Goal: Task Accomplishment & Management: Use online tool/utility

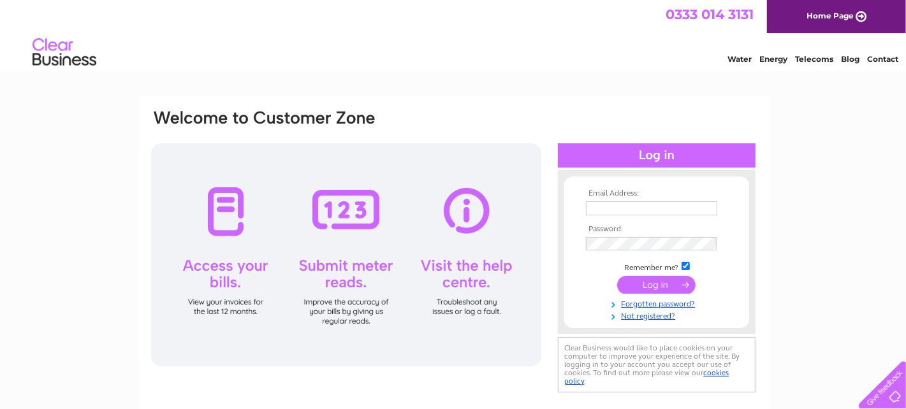
type input "[EMAIL_ADDRESS][DOMAIN_NAME]"
click at [650, 283] on input "submit" at bounding box center [656, 285] width 78 height 18
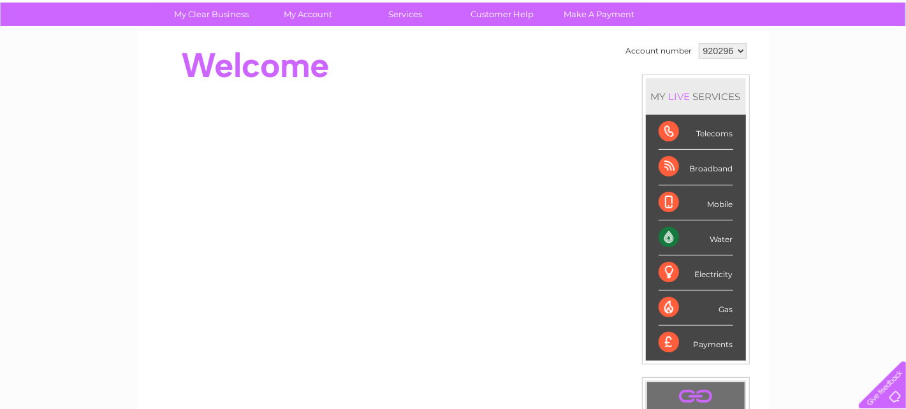
scroll to position [127, 0]
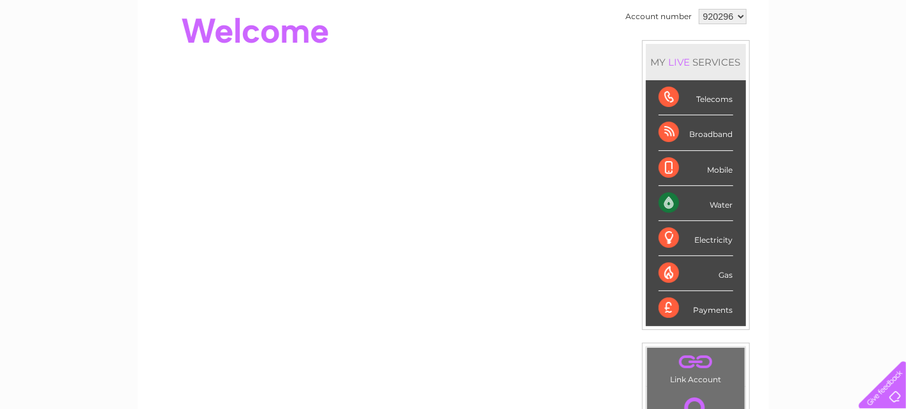
click at [716, 202] on div "Water" at bounding box center [695, 203] width 75 height 35
click at [665, 200] on div "Water" at bounding box center [695, 203] width 75 height 35
click at [721, 202] on div "Water" at bounding box center [695, 203] width 75 height 35
click at [662, 201] on div "Water" at bounding box center [695, 203] width 75 height 35
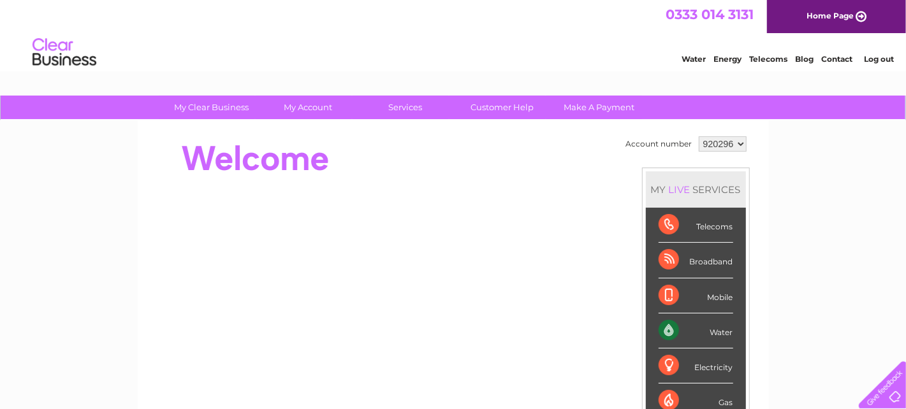
scroll to position [0, 0]
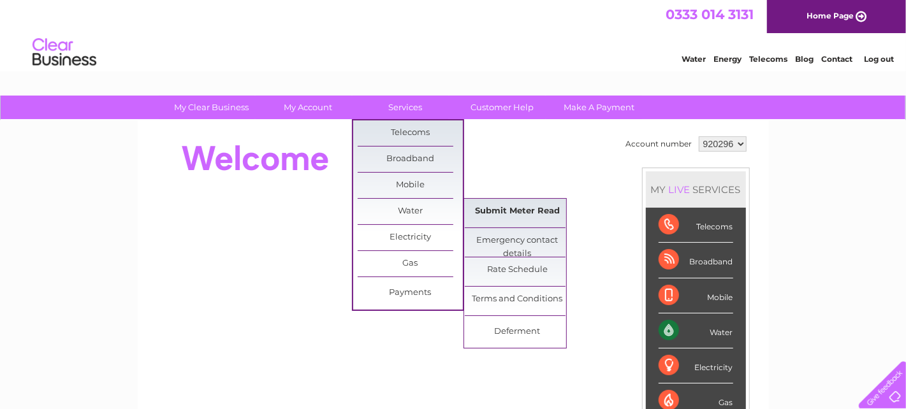
click at [530, 208] on link "Submit Meter Read" at bounding box center [517, 211] width 105 height 25
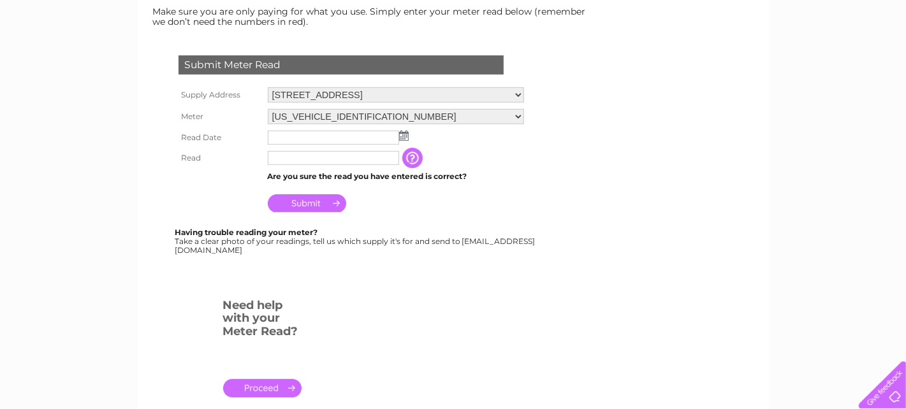
scroll to position [191, 0]
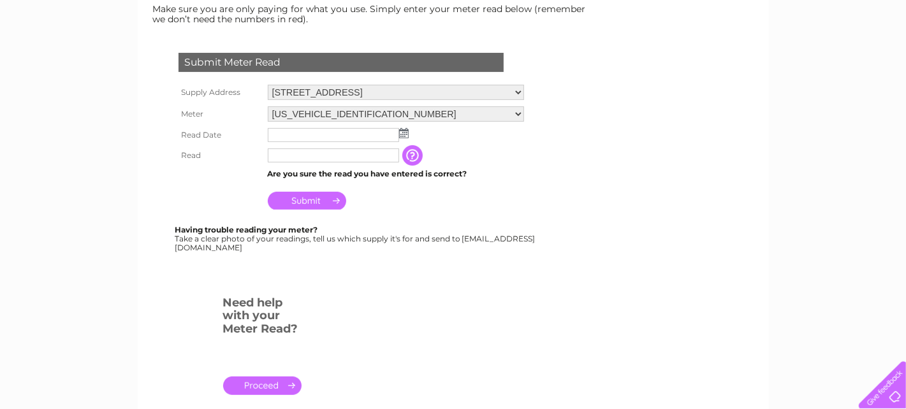
click at [362, 132] on input "text" at bounding box center [333, 135] width 131 height 14
click at [404, 128] on img at bounding box center [404, 133] width 10 height 10
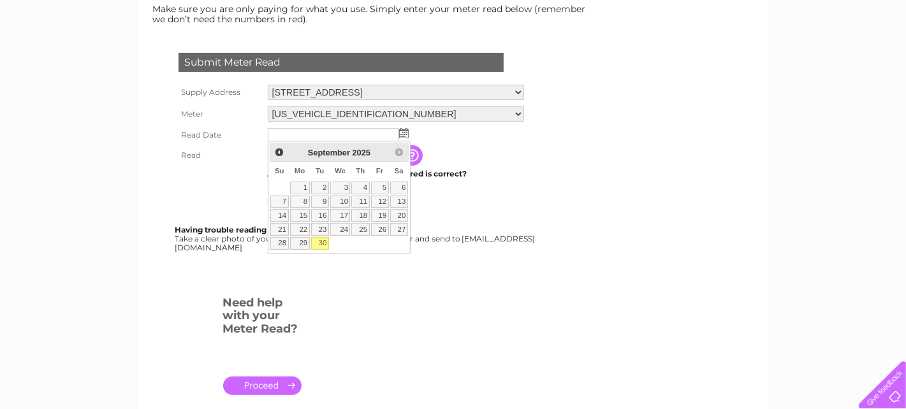
click at [317, 242] on link "30" at bounding box center [320, 243] width 18 height 13
type input "2025/09/30"
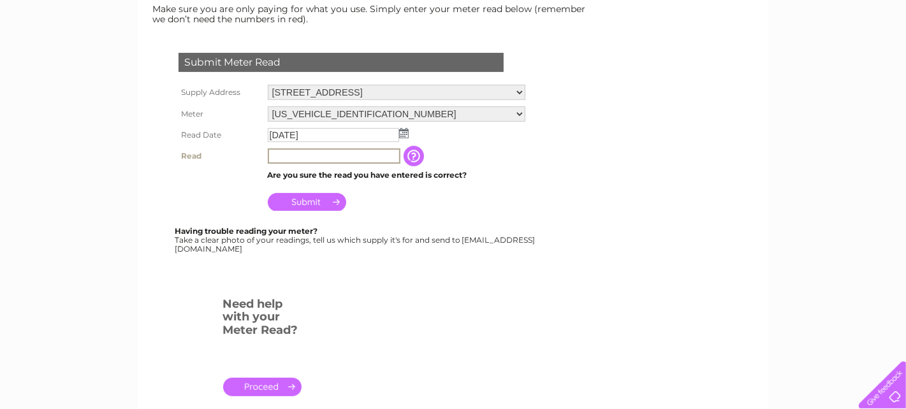
click at [294, 149] on input "text" at bounding box center [334, 156] width 133 height 15
type input "291"
click at [313, 198] on input "Submit" at bounding box center [307, 202] width 78 height 18
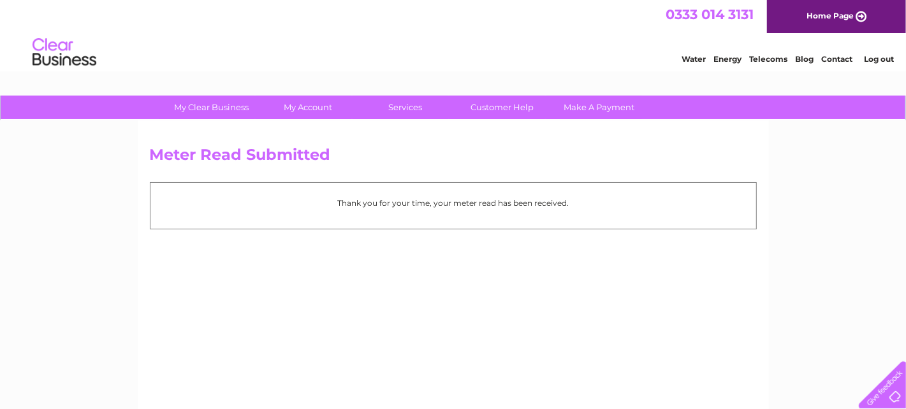
click at [872, 60] on link "Log out" at bounding box center [879, 59] width 30 height 10
